Goal: Transaction & Acquisition: Purchase product/service

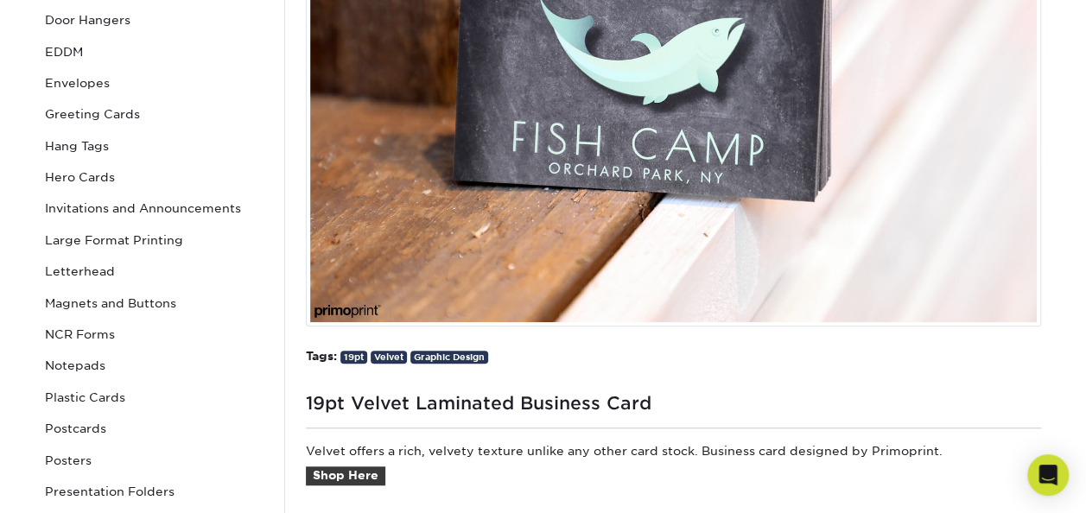
scroll to position [346, 0]
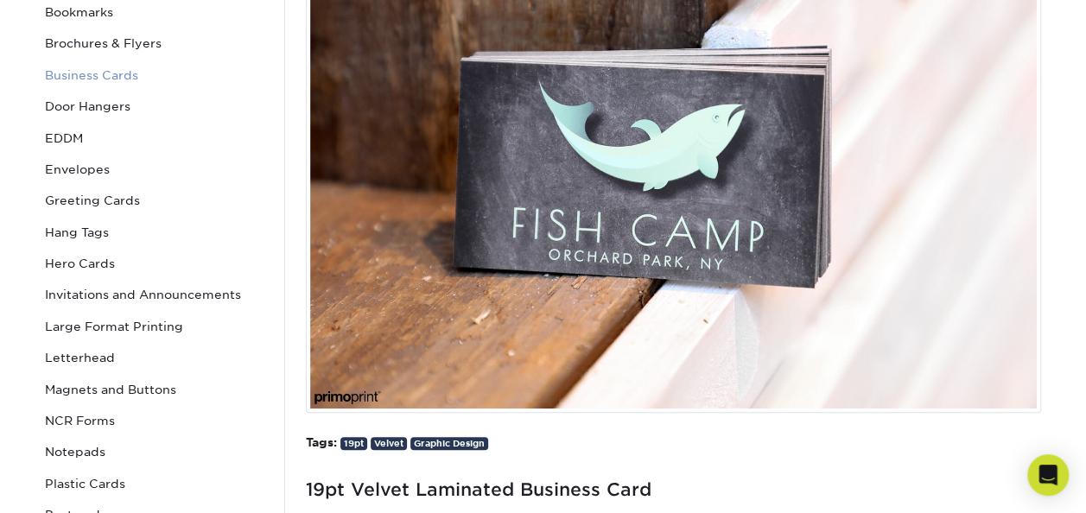
click at [121, 74] on link "Business Cards" at bounding box center [154, 75] width 233 height 31
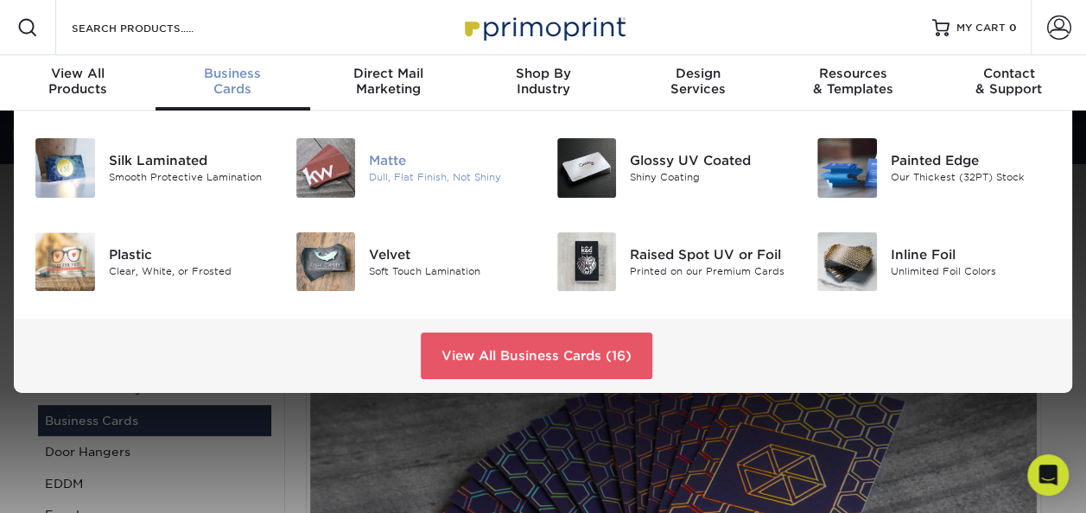
click at [408, 163] on div "Matte" at bounding box center [449, 160] width 161 height 19
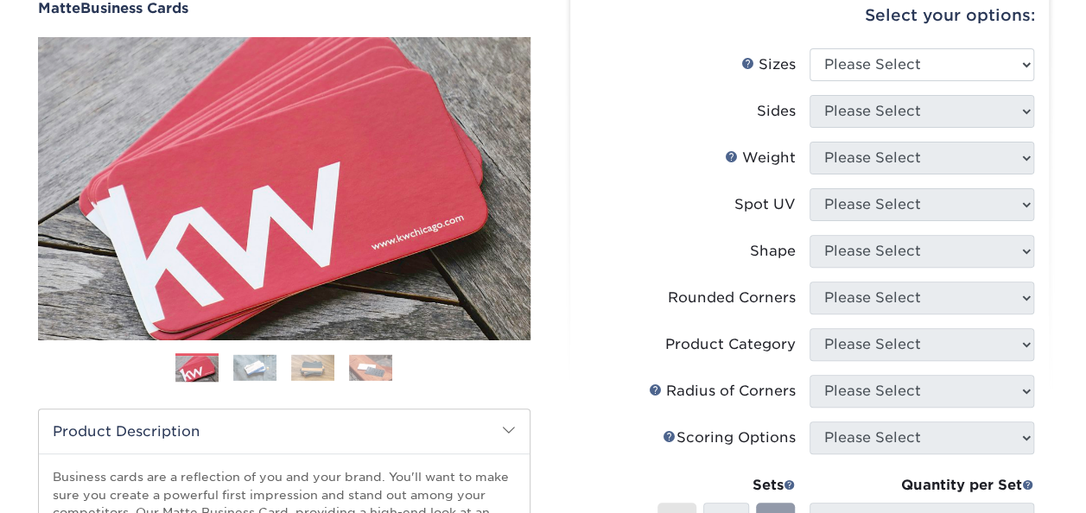
scroll to position [259, 0]
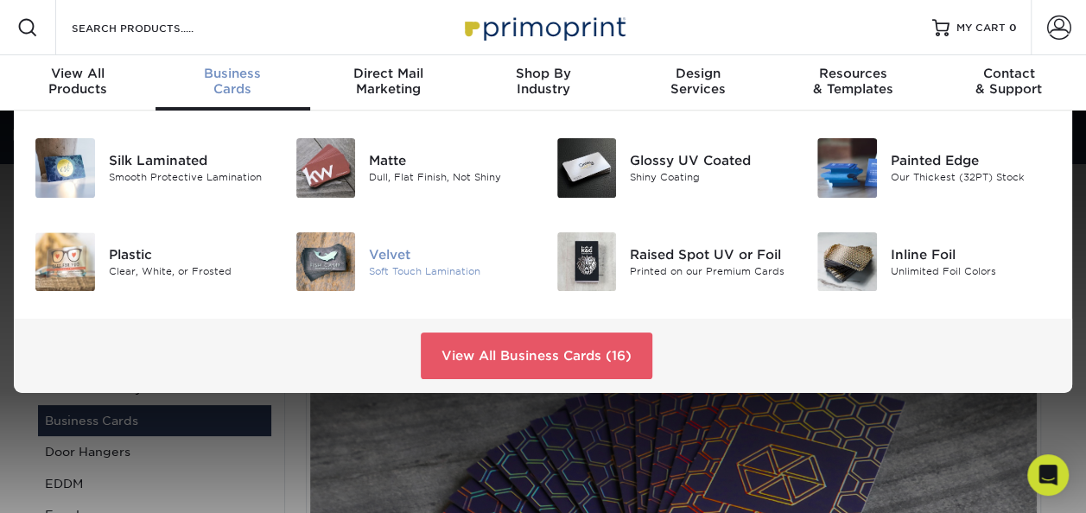
click at [355, 260] on div at bounding box center [326, 262] width 87 height 60
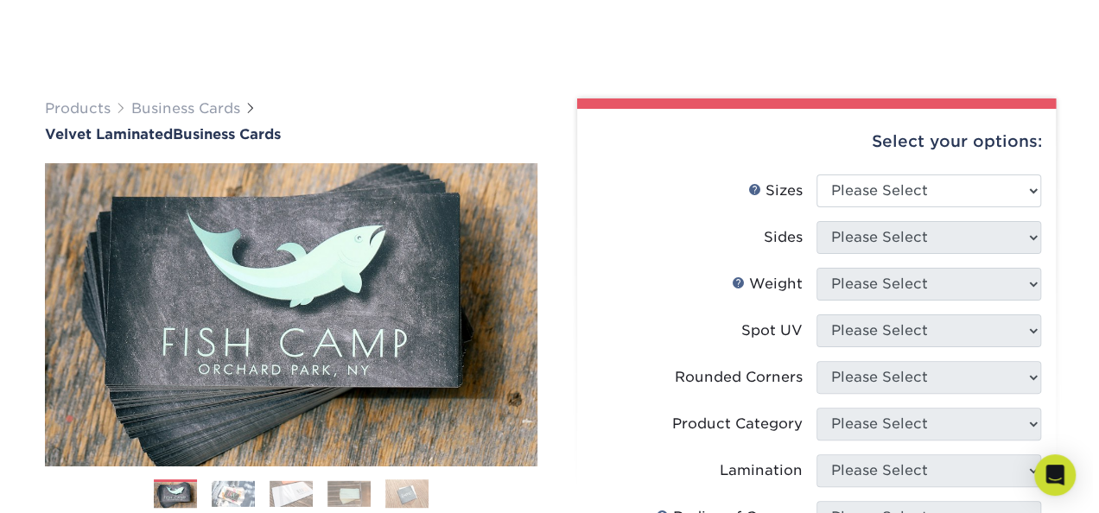
scroll to position [173, 0]
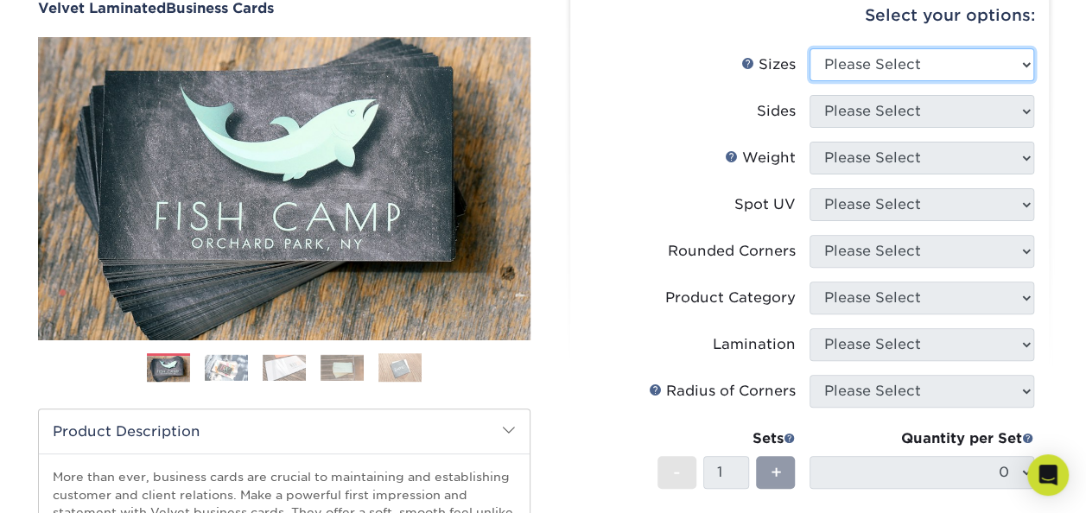
click at [1026, 65] on select "Please Select 1.5" x 3.5" - Mini 1.75" x 3.5" - Mini 2" x 2" - Square 2" x 3" -…" at bounding box center [922, 64] width 225 height 33
select select "2.00x3.50"
click at [810, 48] on select "Please Select 1.5" x 3.5" - Mini 1.75" x 3.5" - Mini 2" x 2" - Square 2" x 3" -…" at bounding box center [922, 64] width 225 height 33
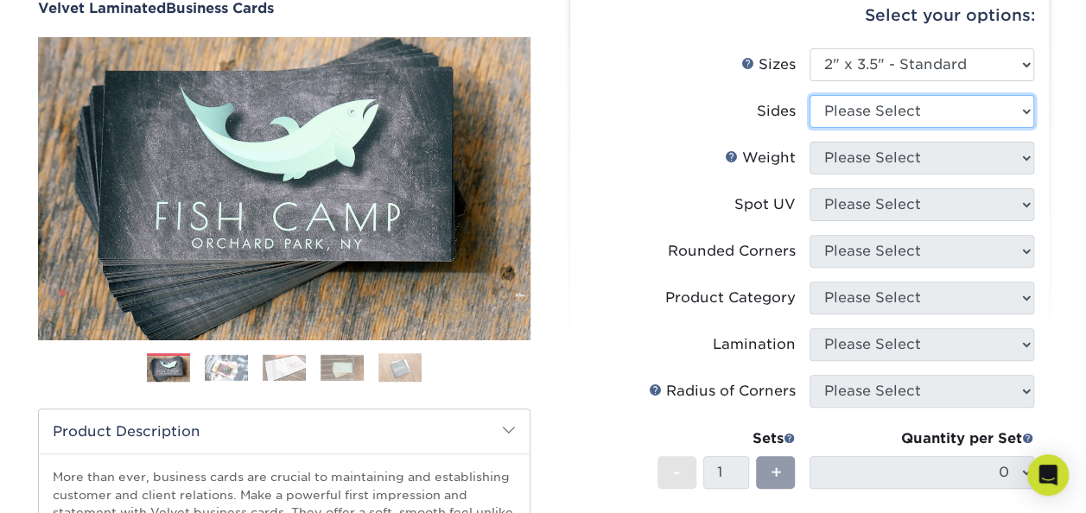
click at [990, 111] on select "Please Select Print Both Sides Print Front Only" at bounding box center [922, 111] width 225 height 33
select select "32d3c223-f82c-492b-b915-ba065a00862f"
click at [810, 95] on select "Please Select Print Both Sides Print Front Only" at bounding box center [922, 111] width 225 height 33
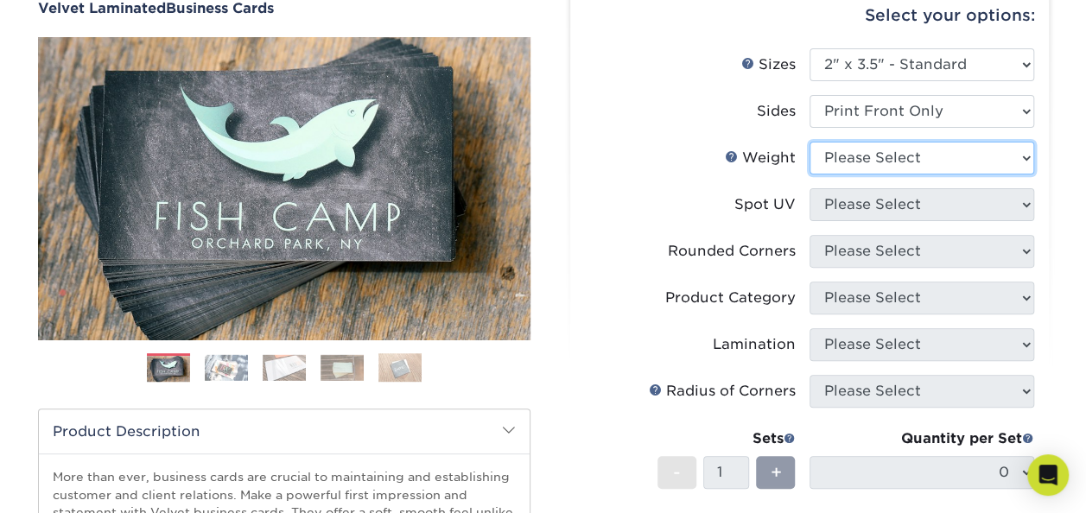
click at [958, 156] on select "Please Select 16PT" at bounding box center [922, 158] width 225 height 33
select select "16PT"
click at [810, 142] on select "Please Select 16PT" at bounding box center [922, 158] width 225 height 33
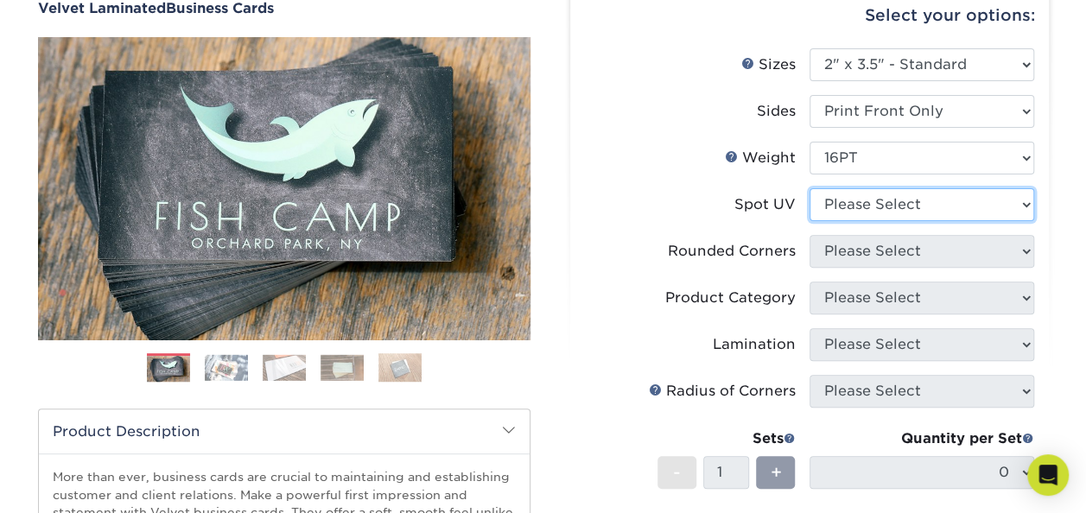
click at [945, 206] on select "Please Select No Spot UV Front Only" at bounding box center [922, 204] width 225 height 33
select select "3"
click at [810, 188] on select "Please Select No Spot UV Front Only" at bounding box center [922, 204] width 225 height 33
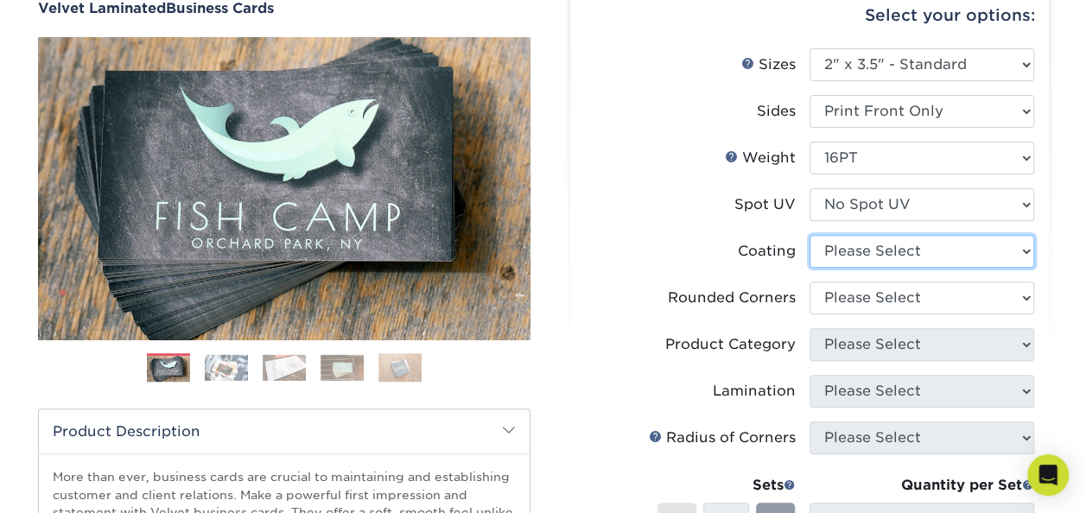
click at [932, 253] on select at bounding box center [922, 251] width 225 height 33
select select "3e7618de-abca-4bda-9f97-8b9129e913d8"
click at [810, 235] on select at bounding box center [922, 251] width 225 height 33
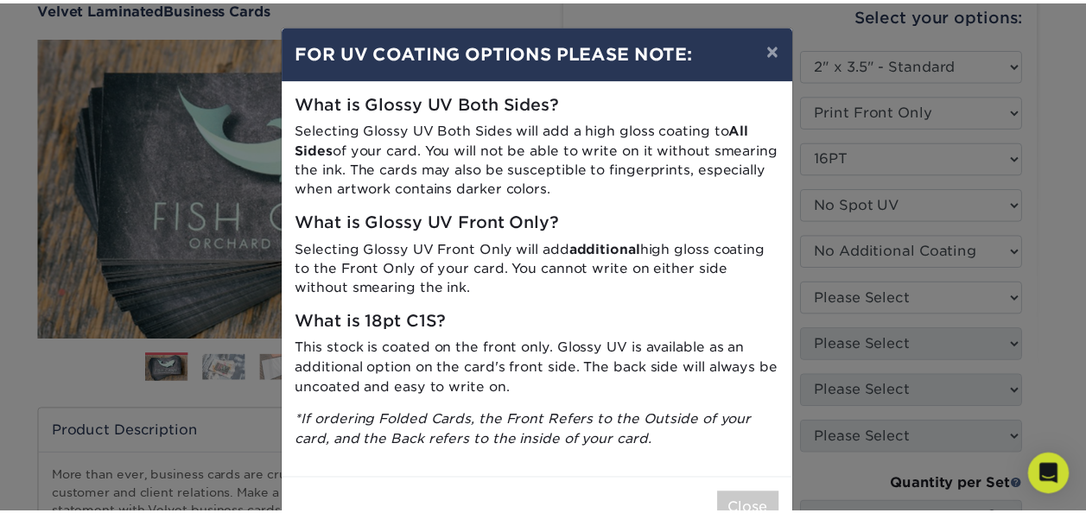
scroll to position [50, 0]
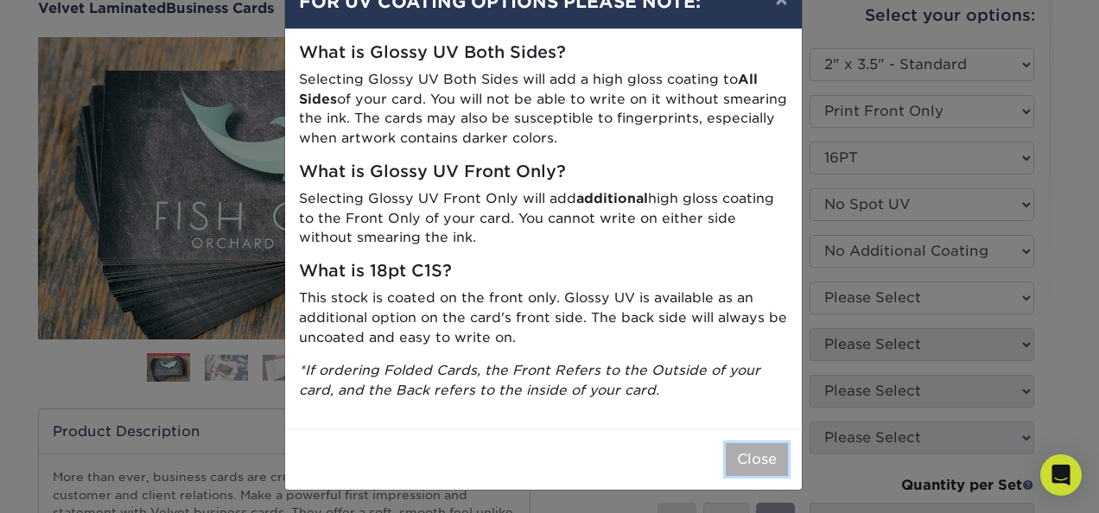
click at [753, 450] on button "Close" at bounding box center [757, 459] width 62 height 33
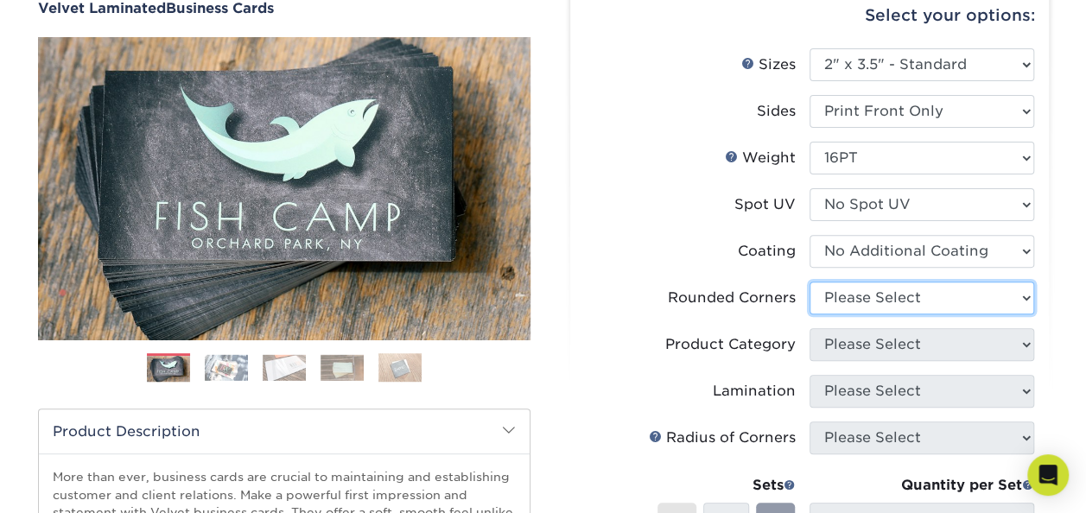
click at [1027, 295] on select "Please Select Yes - Round 2 Corners Yes - Round 4 Corners No" at bounding box center [922, 298] width 225 height 33
select select "0"
click at [810, 282] on select "Please Select Yes - Round 2 Corners Yes - Round 4 Corners No" at bounding box center [922, 298] width 225 height 33
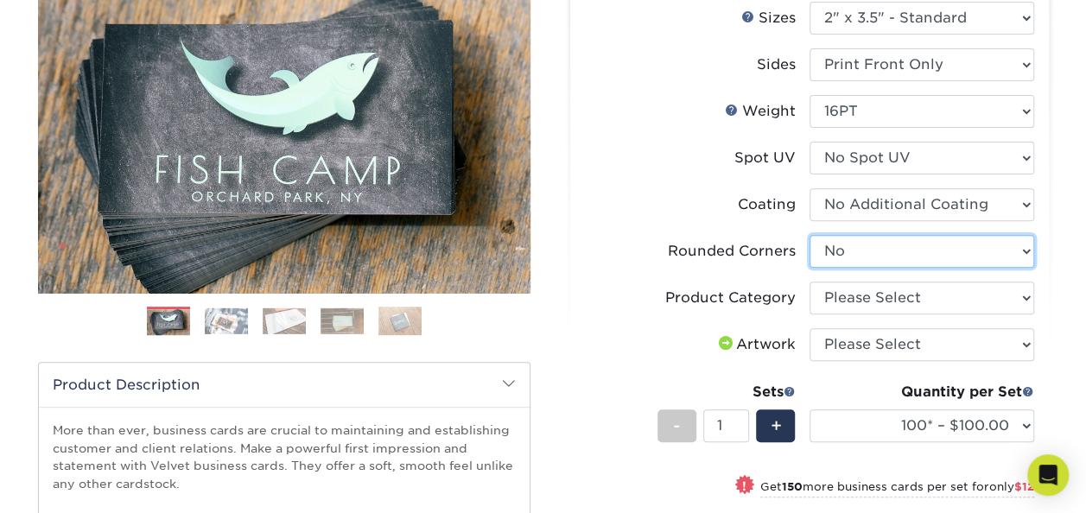
scroll to position [259, 0]
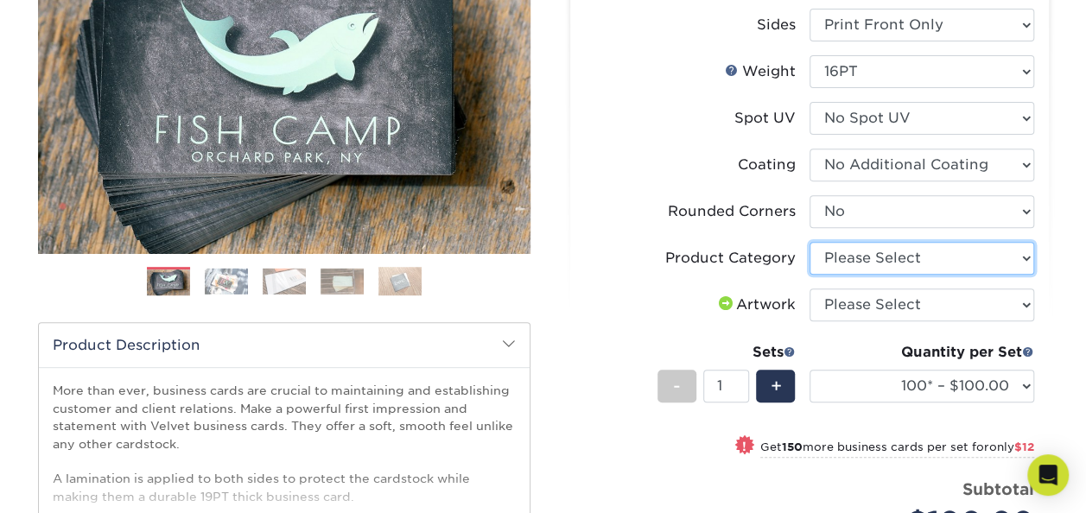
click at [1026, 257] on select "Please Select Business Cards" at bounding box center [922, 258] width 225 height 33
select select "3b5148f1-0588-4f88-a218-97bcfdce65c1"
click at [810, 242] on select "Please Select Business Cards" at bounding box center [922, 258] width 225 height 33
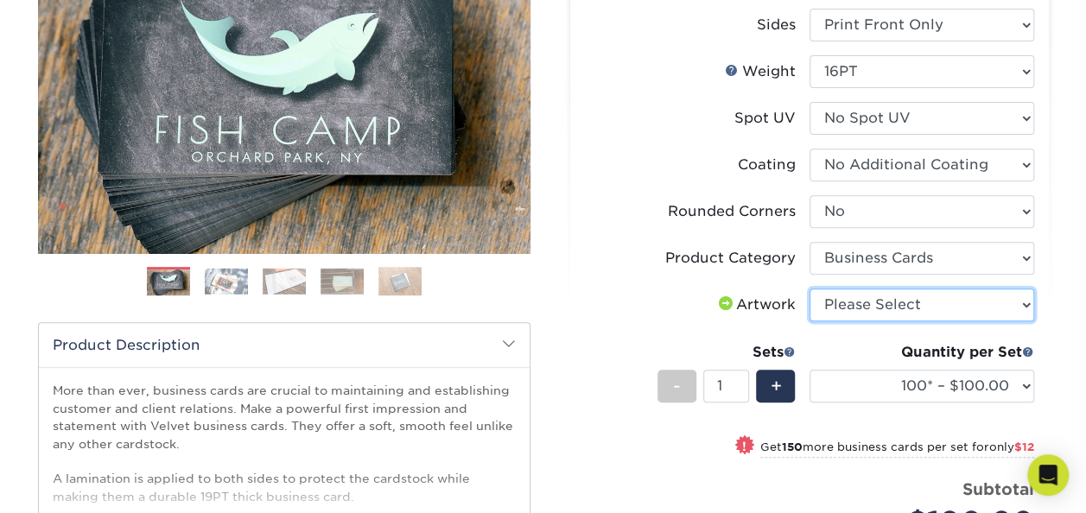
click at [1022, 306] on select "Please Select I will upload files I need a design - $100" at bounding box center [922, 305] width 225 height 33
select select "upload"
click at [810, 289] on select "Please Select I will upload files I need a design - $100" at bounding box center [922, 305] width 225 height 33
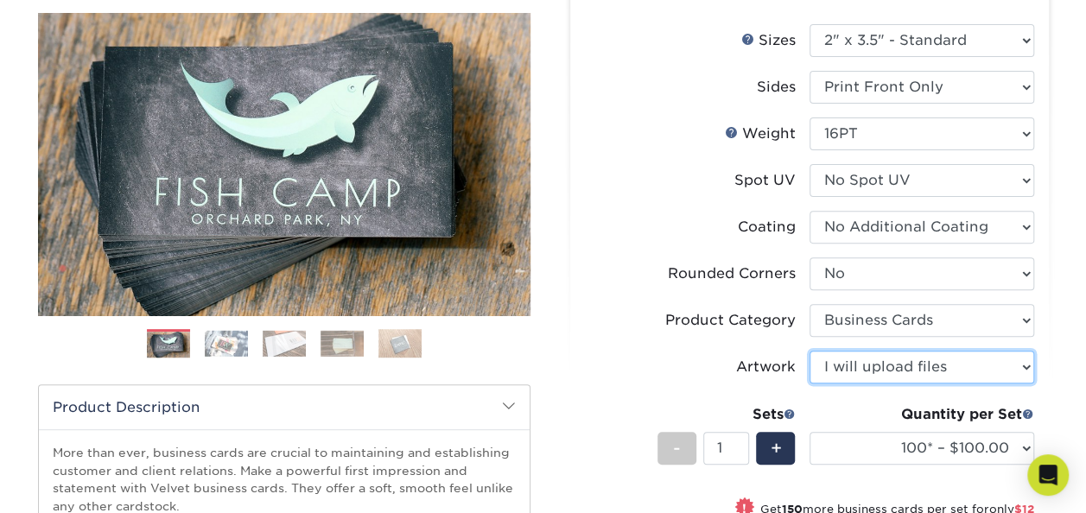
scroll to position [86, 0]
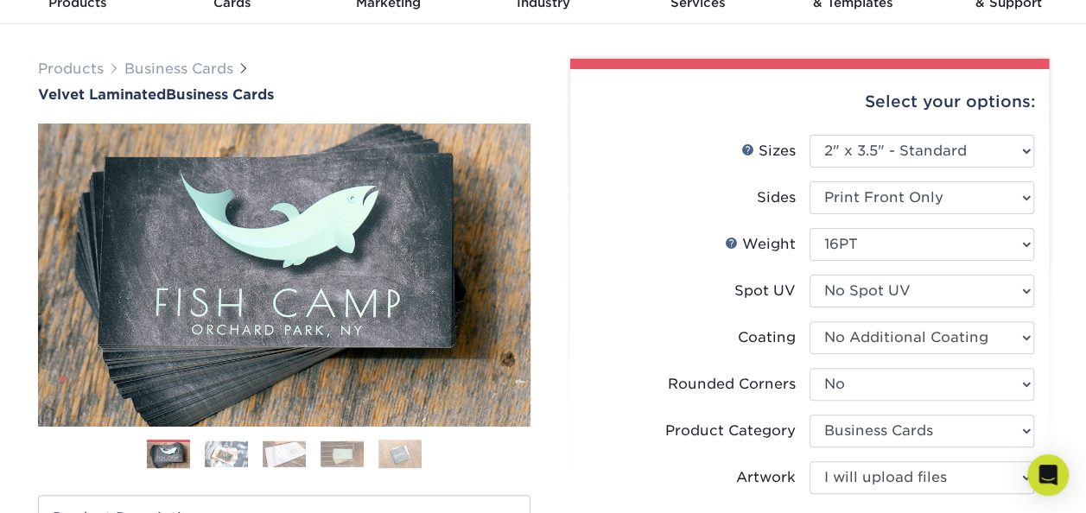
click at [226, 458] on img at bounding box center [226, 454] width 43 height 27
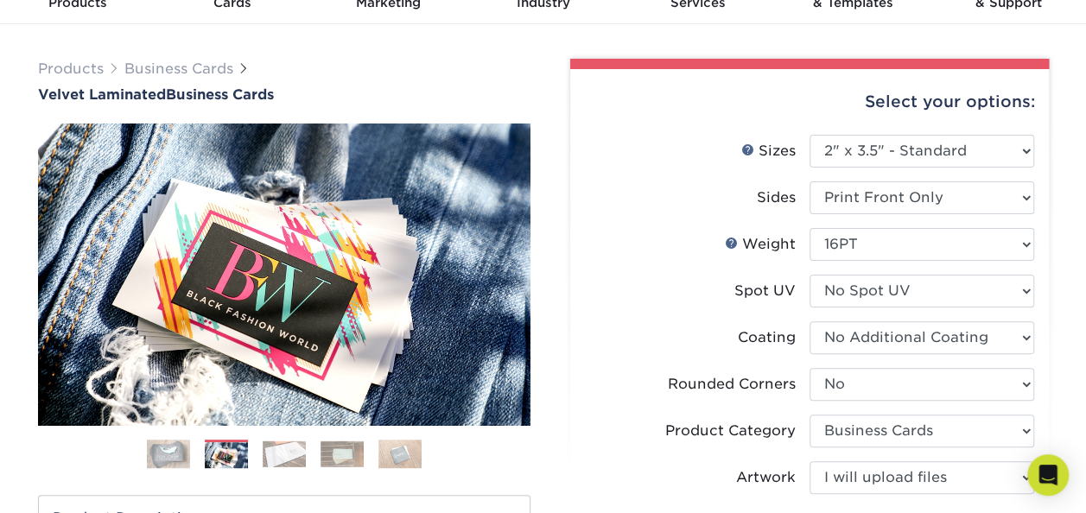
click at [282, 453] on img at bounding box center [284, 454] width 43 height 27
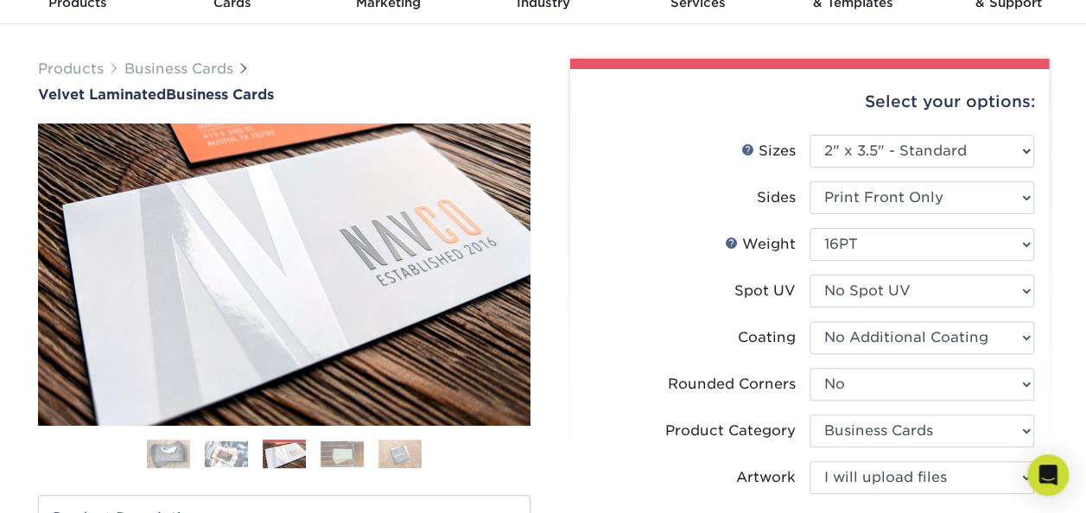
click at [351, 456] on img at bounding box center [342, 454] width 43 height 27
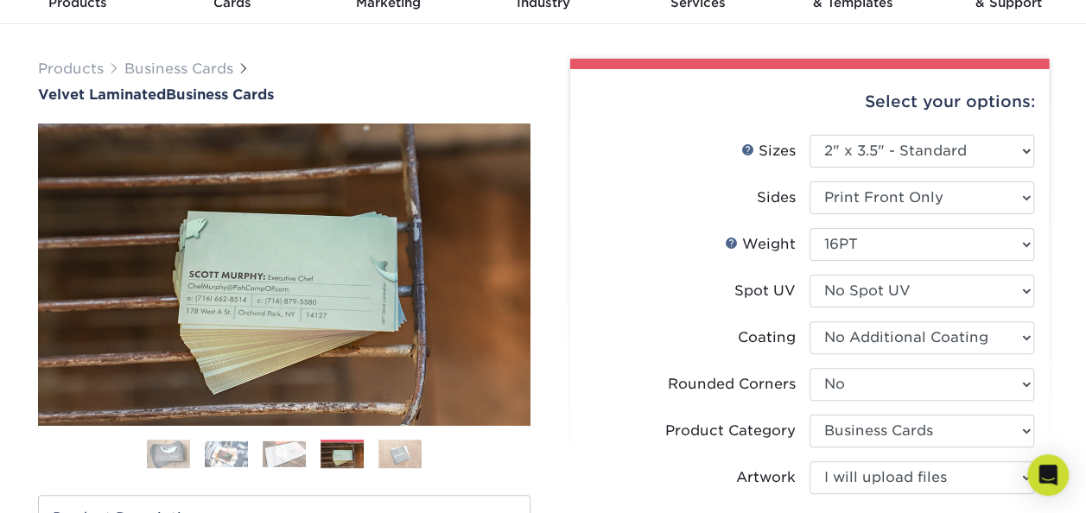
click at [392, 453] on img at bounding box center [400, 454] width 43 height 30
